Goal: Task Accomplishment & Management: Complete application form

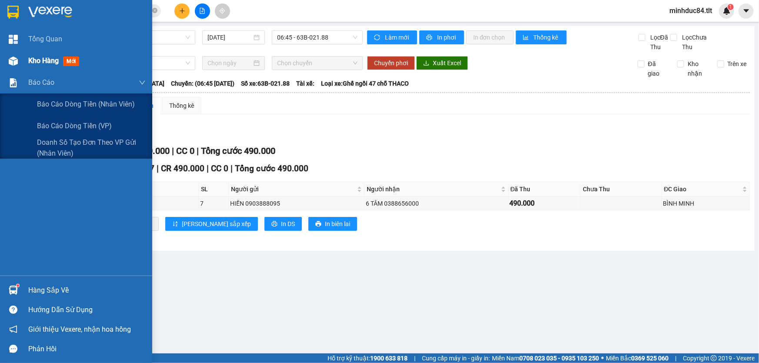
drag, startPoint x: 29, startPoint y: 77, endPoint x: 37, endPoint y: 54, distance: 24.5
click at [30, 78] on span "Báo cáo" at bounding box center [41, 82] width 26 height 11
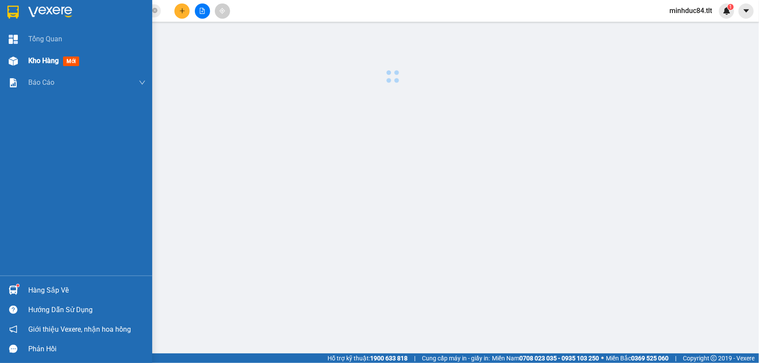
click at [37, 54] on div "Kho hàng mới" at bounding box center [87, 61] width 118 height 22
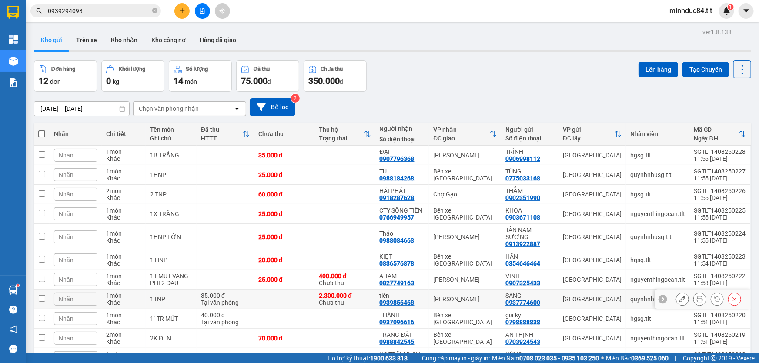
scroll to position [68, 0]
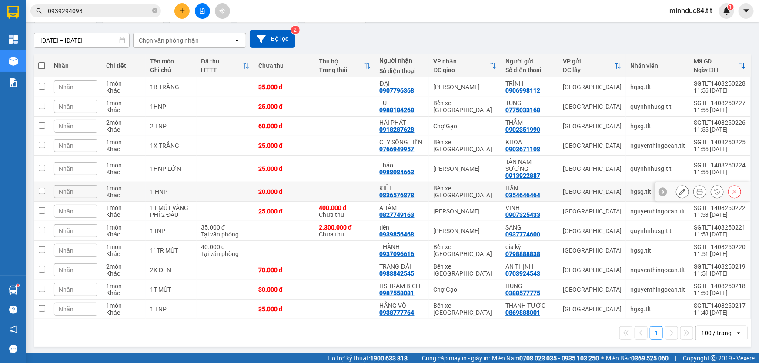
click at [499, 187] on td "Bến xe [GEOGRAPHIC_DATA]" at bounding box center [465, 192] width 72 height 20
checkbox input "true"
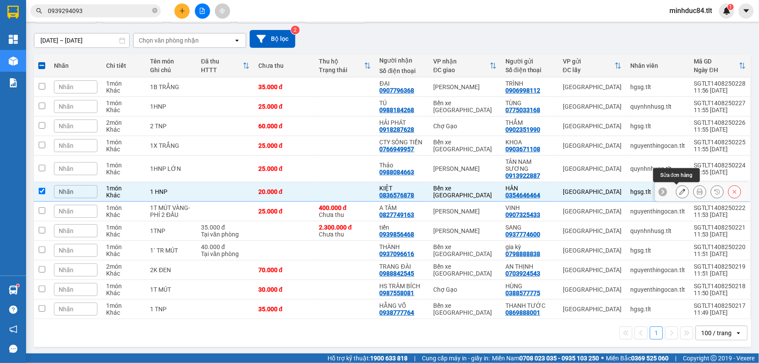
click at [680, 191] on icon at bounding box center [683, 192] width 6 height 6
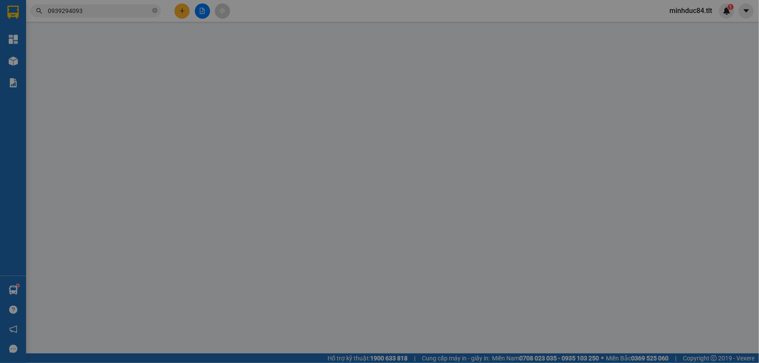
type input "0354646464"
type input "HÂN"
type input "0836576878"
type input "KIỆT"
type input "20.000"
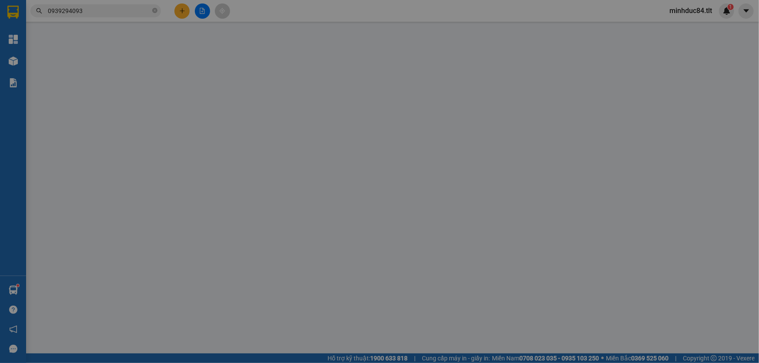
type input "20.000"
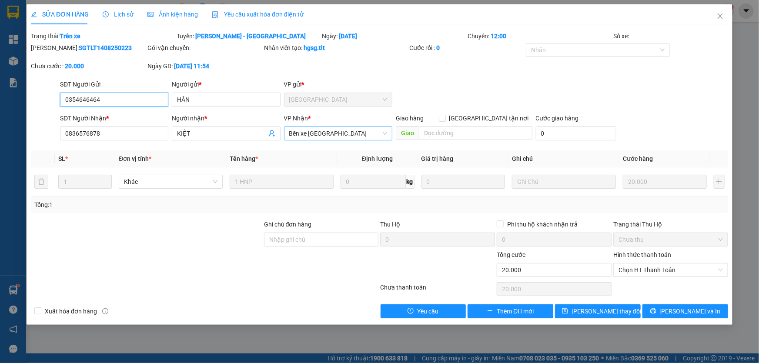
click at [329, 132] on span "Bến xe [GEOGRAPHIC_DATA]" at bounding box center [338, 133] width 98 height 13
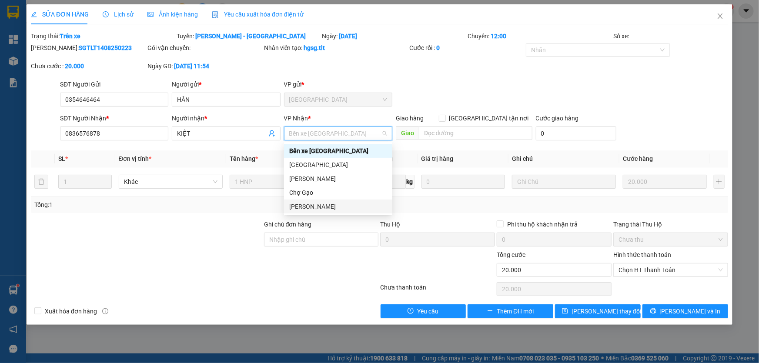
click at [342, 208] on div "[PERSON_NAME]" at bounding box center [338, 207] width 98 height 10
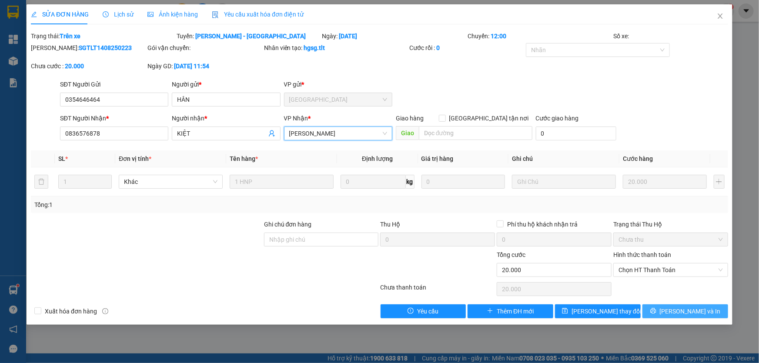
click at [661, 309] on button "Lưu và In" at bounding box center [686, 312] width 86 height 14
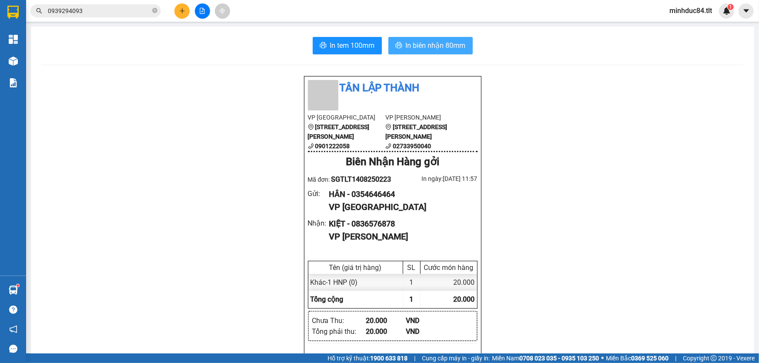
click at [389, 44] on button "In biên nhận 80mm" at bounding box center [431, 45] width 84 height 17
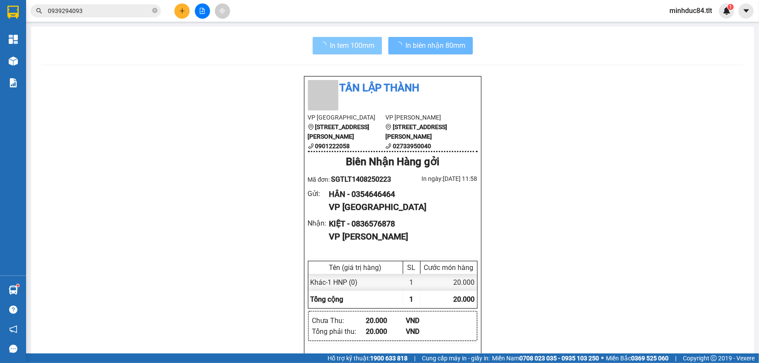
click at [373, 51] on button "In tem 100mm" at bounding box center [347, 45] width 69 height 17
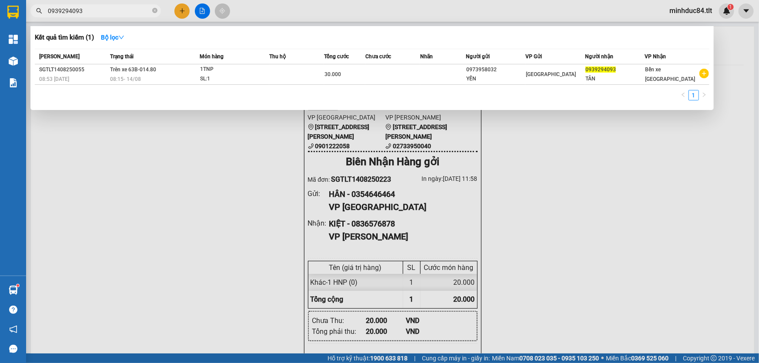
click at [115, 14] on input "0939294093" at bounding box center [99, 11] width 103 height 10
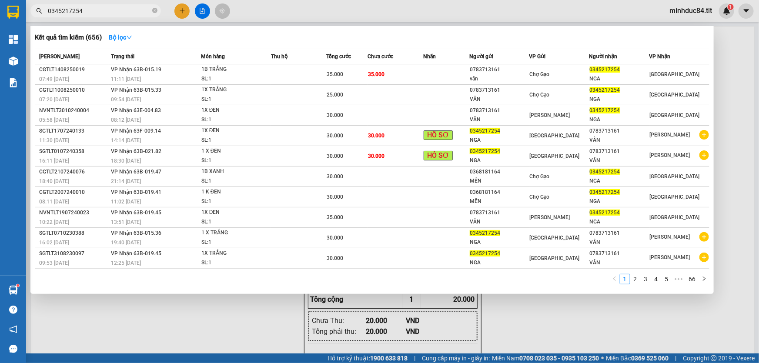
click at [122, 11] on input "0345217254" at bounding box center [99, 11] width 103 height 10
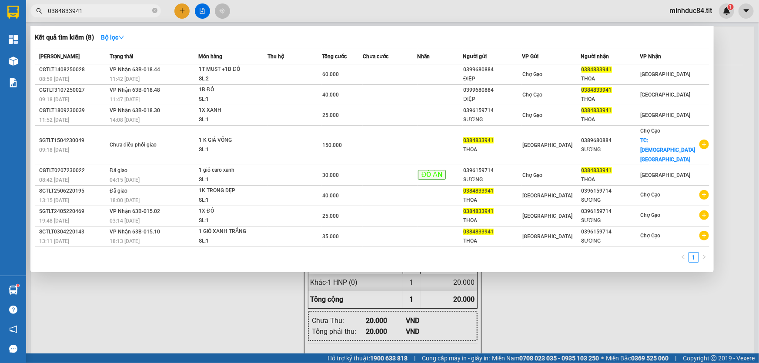
type input "0384833941"
click at [94, 11] on input "0384833941" at bounding box center [99, 11] width 103 height 10
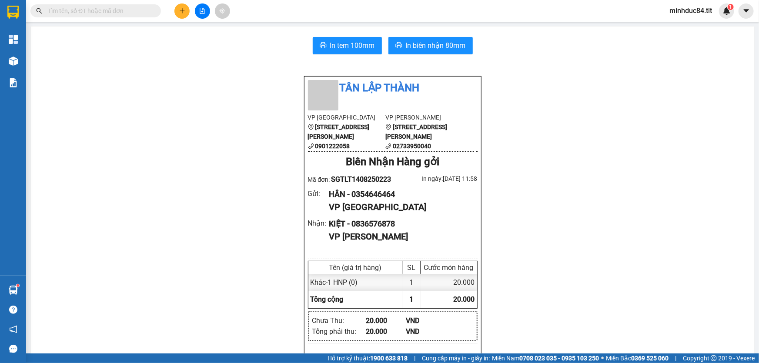
click at [175, 10] on button at bounding box center [182, 10] width 15 height 15
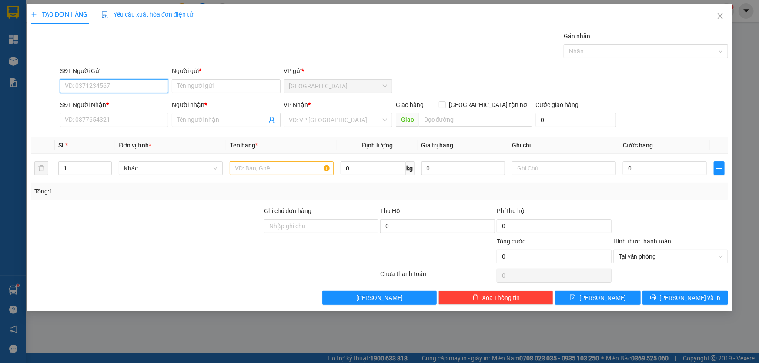
click at [116, 82] on input "SĐT Người Gửi" at bounding box center [114, 86] width 108 height 14
type input "0917727174"
drag, startPoint x: 106, startPoint y: 82, endPoint x: 56, endPoint y: 82, distance: 49.6
click at [56, 82] on div "SĐT Người Gửi 0917727174 Người gửi * Tên người gửi VP gửi * Sài Gòn" at bounding box center [379, 81] width 699 height 30
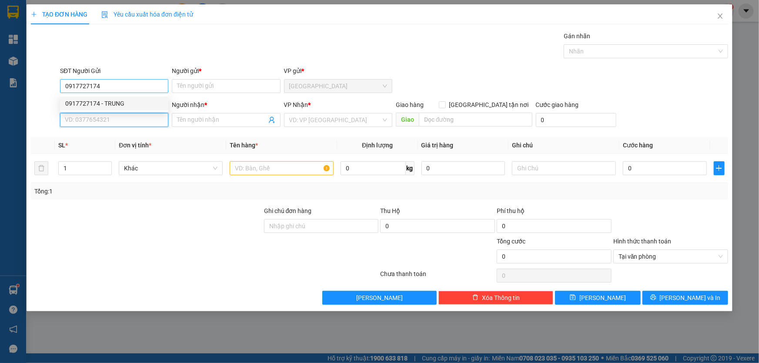
type input "0917727174"
click at [92, 120] on input "0917727174" at bounding box center [114, 120] width 108 height 14
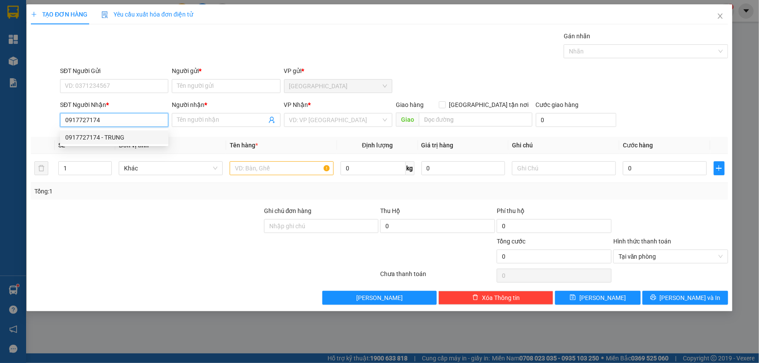
click at [128, 138] on div "0917727174 - TRUNG" at bounding box center [114, 138] width 98 height 10
type input "TRUNG"
type input "0917727174"
click at [311, 116] on input "search" at bounding box center [335, 120] width 92 height 13
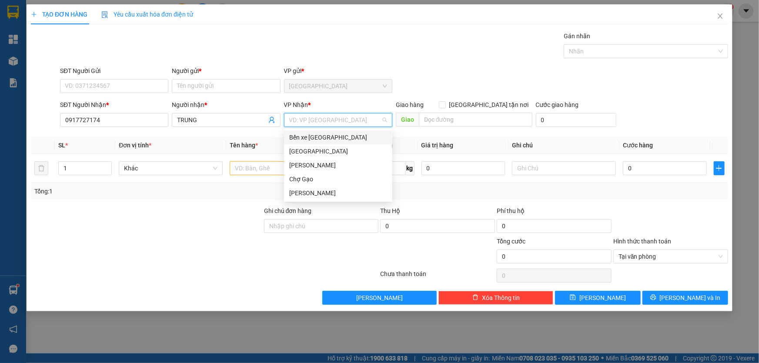
click at [340, 137] on div "Bến xe [GEOGRAPHIC_DATA]" at bounding box center [338, 138] width 98 height 10
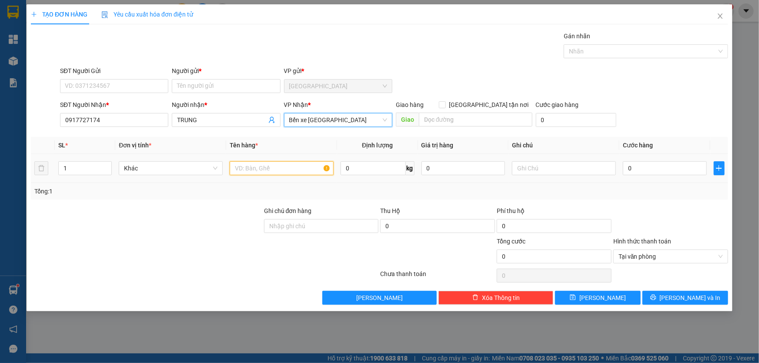
click at [301, 163] on input "text" at bounding box center [282, 168] width 104 height 14
type input "1t"
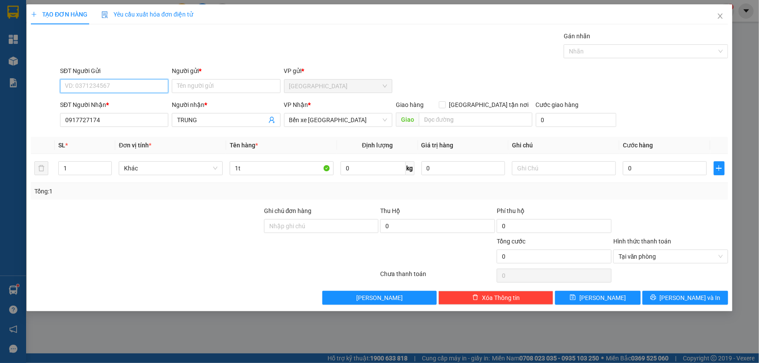
click at [123, 82] on input "SĐT Người Gửi" at bounding box center [114, 86] width 108 height 14
click at [138, 102] on div "0835785776 - HUY" at bounding box center [114, 104] width 98 height 10
type input "0835785776"
type input "HUY"
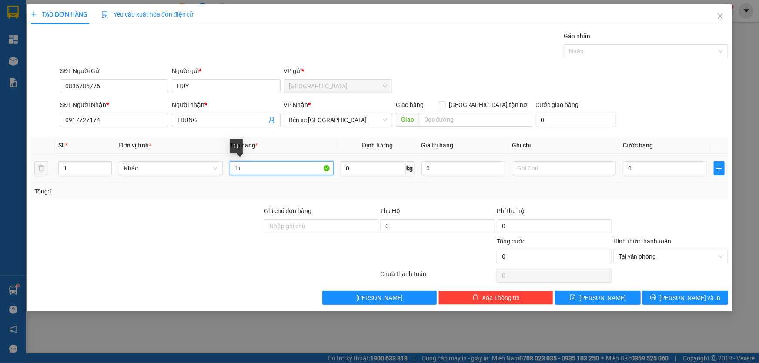
click at [299, 165] on input "1t" at bounding box center [282, 168] width 104 height 14
type input "1tmút"
type input "3"
type input "30"
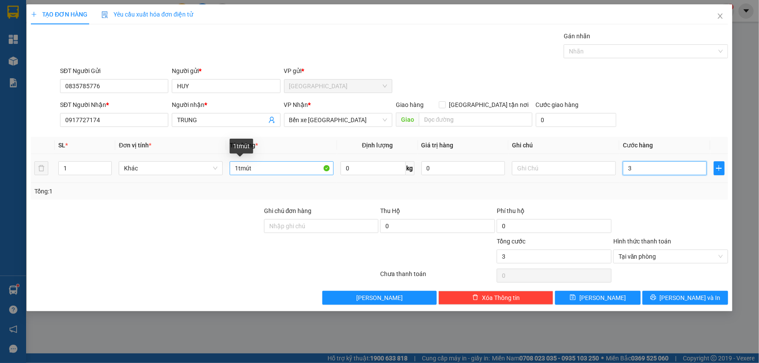
type input "30"
click at [722, 252] on span "Tại văn phòng" at bounding box center [671, 256] width 104 height 13
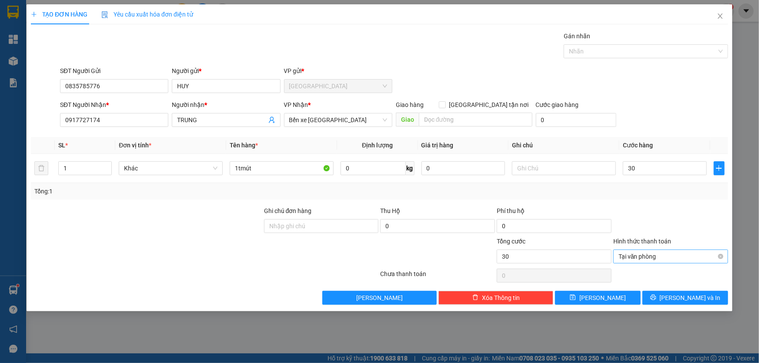
type input "30.000"
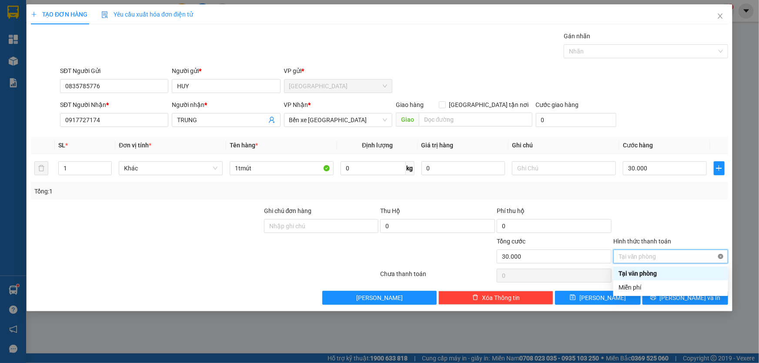
type input "30.000"
click at [718, 231] on div at bounding box center [671, 221] width 117 height 30
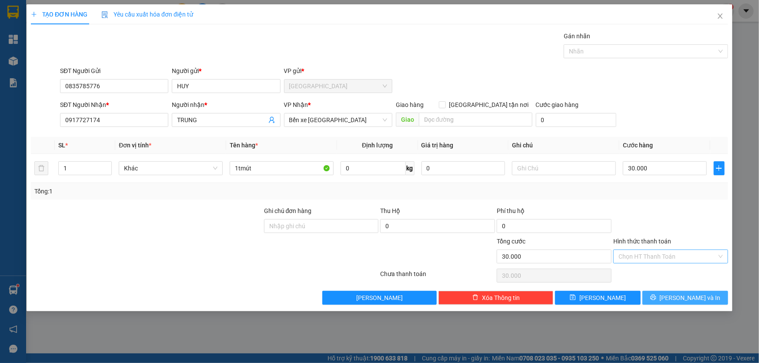
click at [696, 292] on button "Lưu và In" at bounding box center [686, 298] width 86 height 14
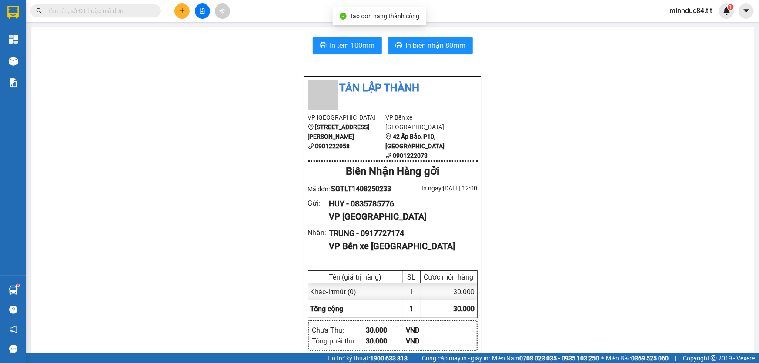
click at [453, 52] on button "In biên nhận 80mm" at bounding box center [431, 45] width 84 height 17
click at [363, 356] on div at bounding box center [392, 356] width 173 height 0
click at [362, 47] on span "In tem 100mm" at bounding box center [352, 45] width 45 height 11
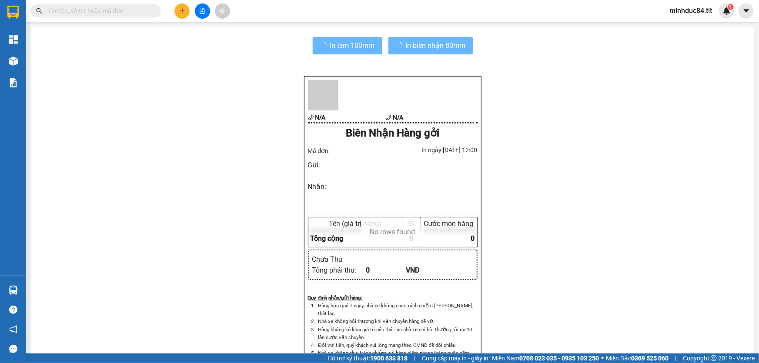
click at [128, 10] on input "text" at bounding box center [99, 11] width 103 height 10
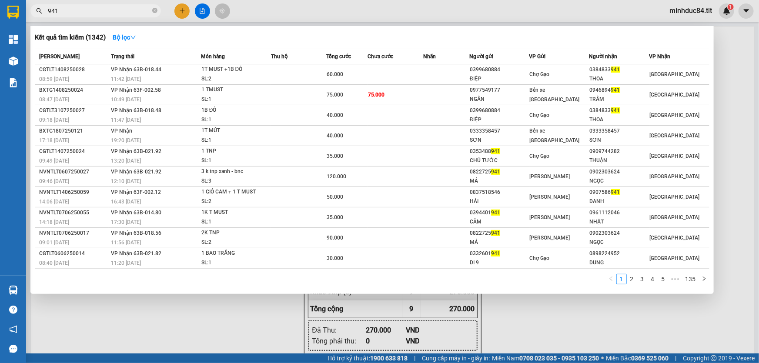
type input "941"
